Goal: Transaction & Acquisition: Purchase product/service

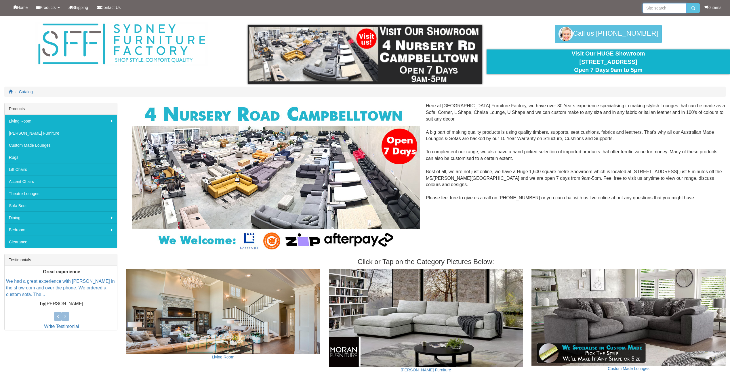
click at [653, 9] on input "search" at bounding box center [664, 8] width 44 height 10
type input "blockbuster"
click at [686, 3] on button "submit" at bounding box center [693, 8] width 14 height 10
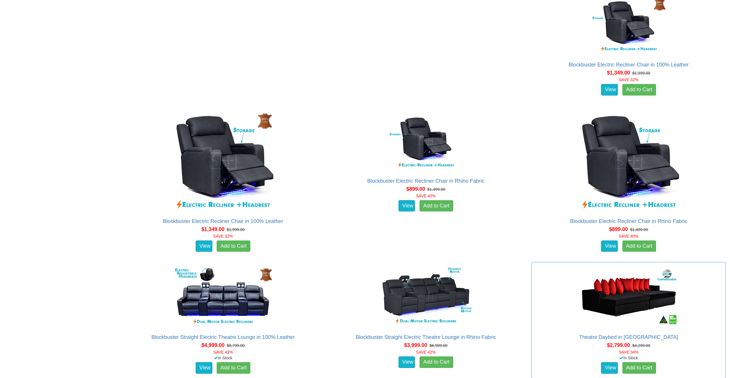
scroll to position [518, 0]
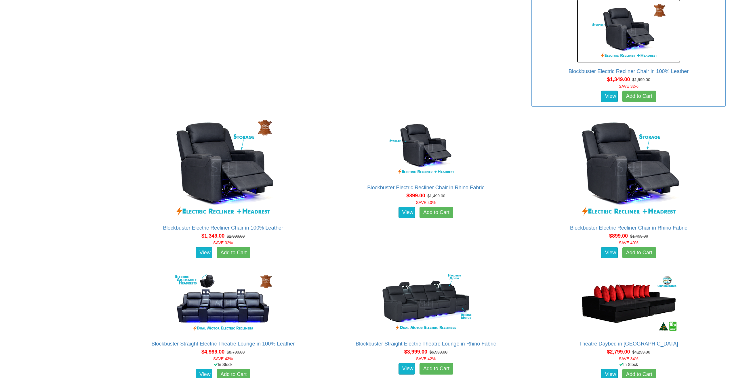
click at [650, 51] on img at bounding box center [629, 30] width 104 height 63
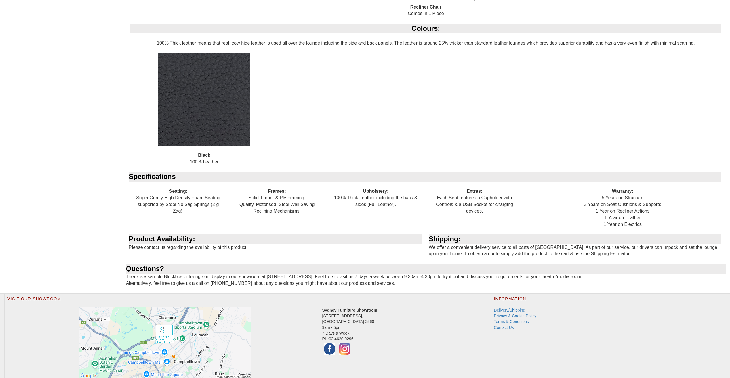
scroll to position [689, 0]
